Goal: Task Accomplishment & Management: Manage account settings

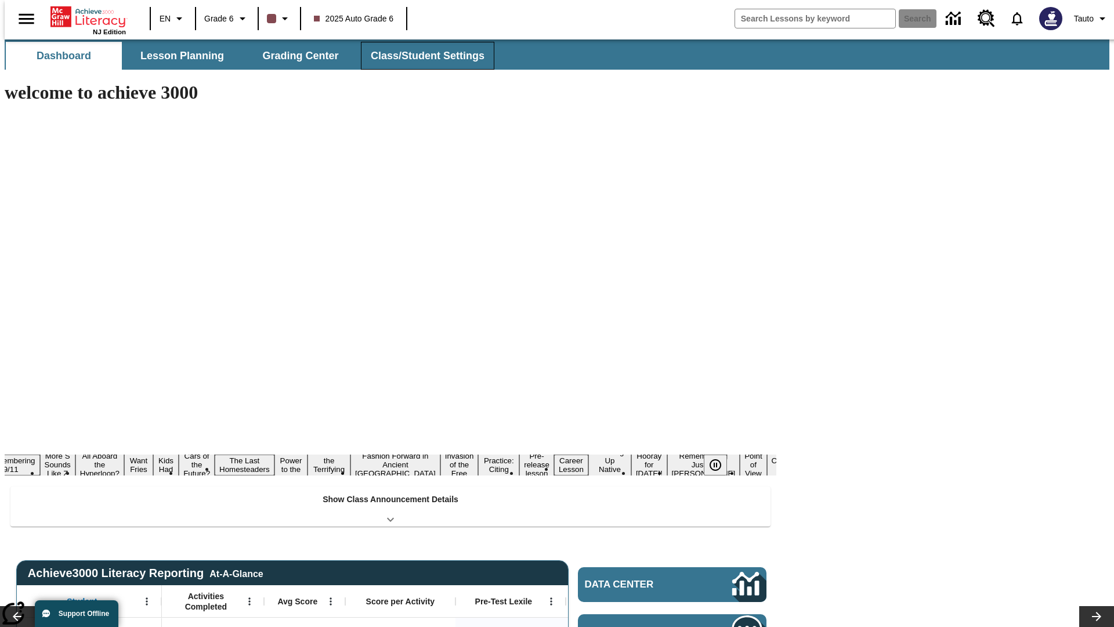
click at [421, 56] on span "Class/Student Settings" at bounding box center [428, 55] width 114 height 13
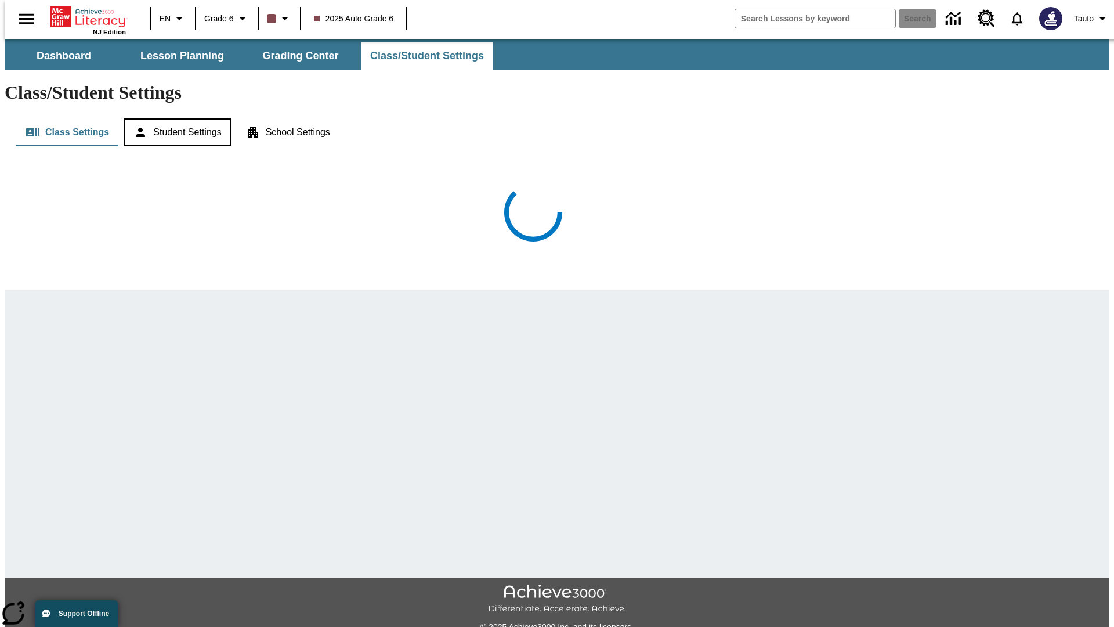
click at [175, 118] on button "Student Settings" at bounding box center [177, 132] width 106 height 28
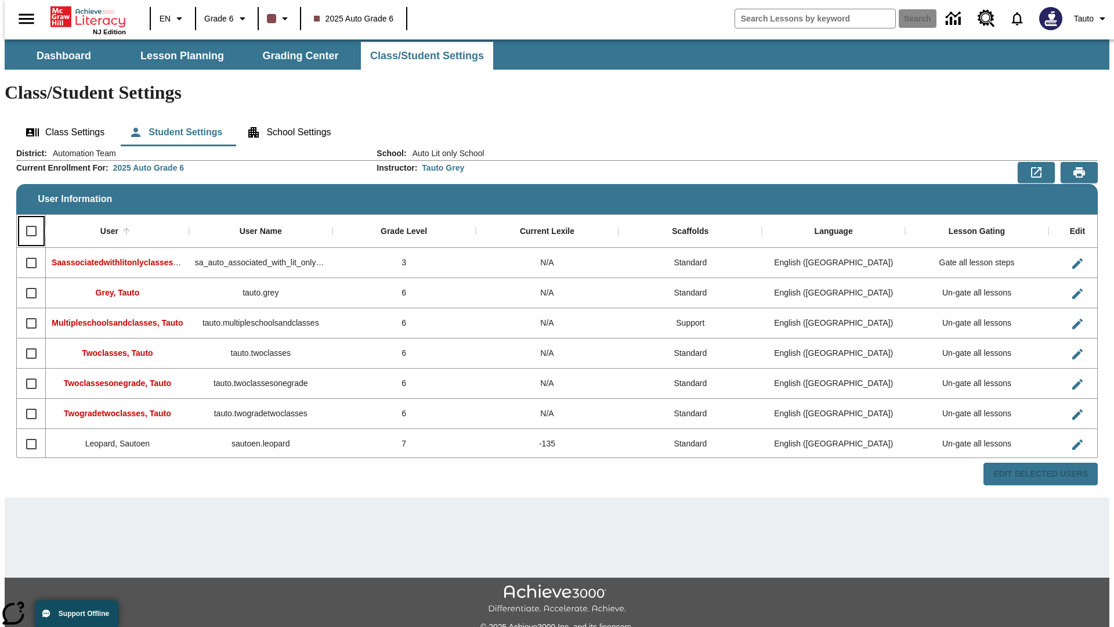
click at [26, 219] on input "Select all rows" at bounding box center [31, 231] width 24 height 24
checkbox input "true"
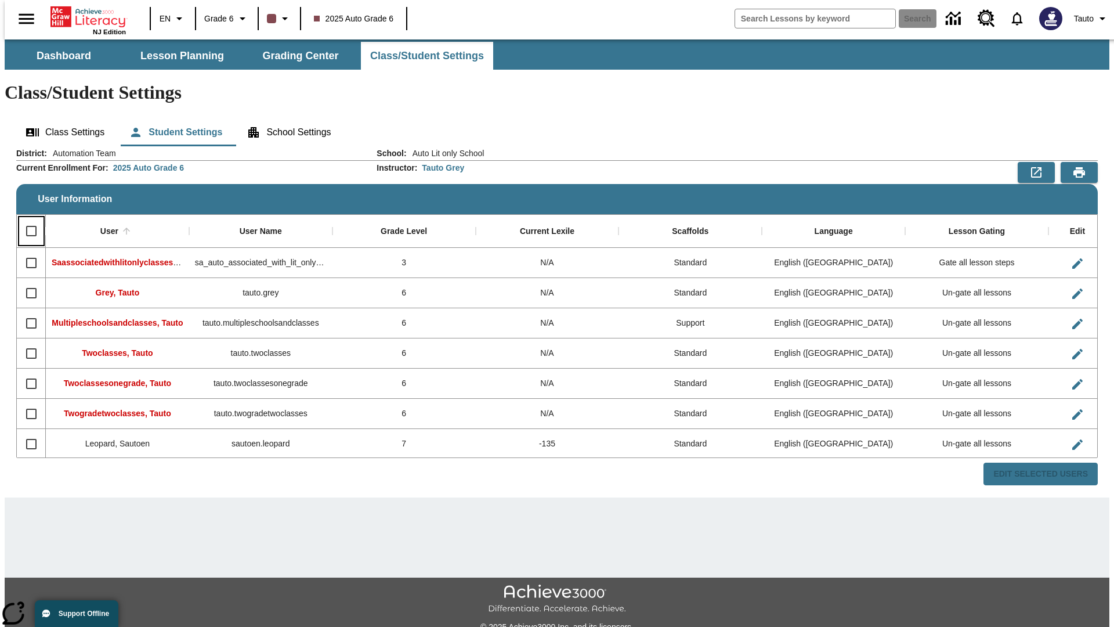
checkbox input "true"
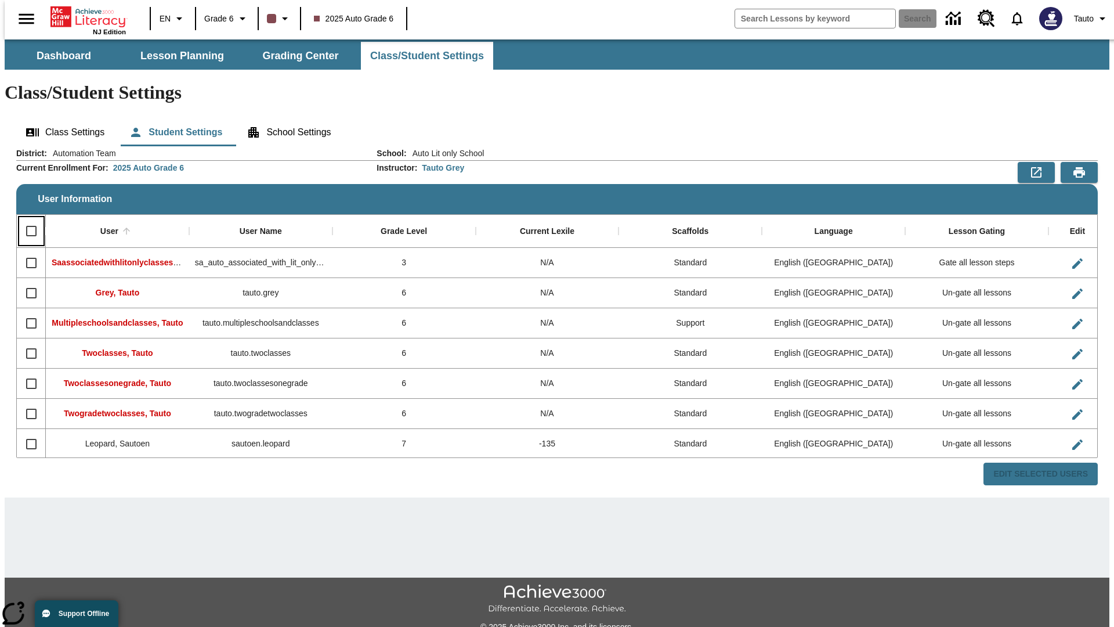
checkbox input "true"
